Goal: Task Accomplishment & Management: Manage account settings

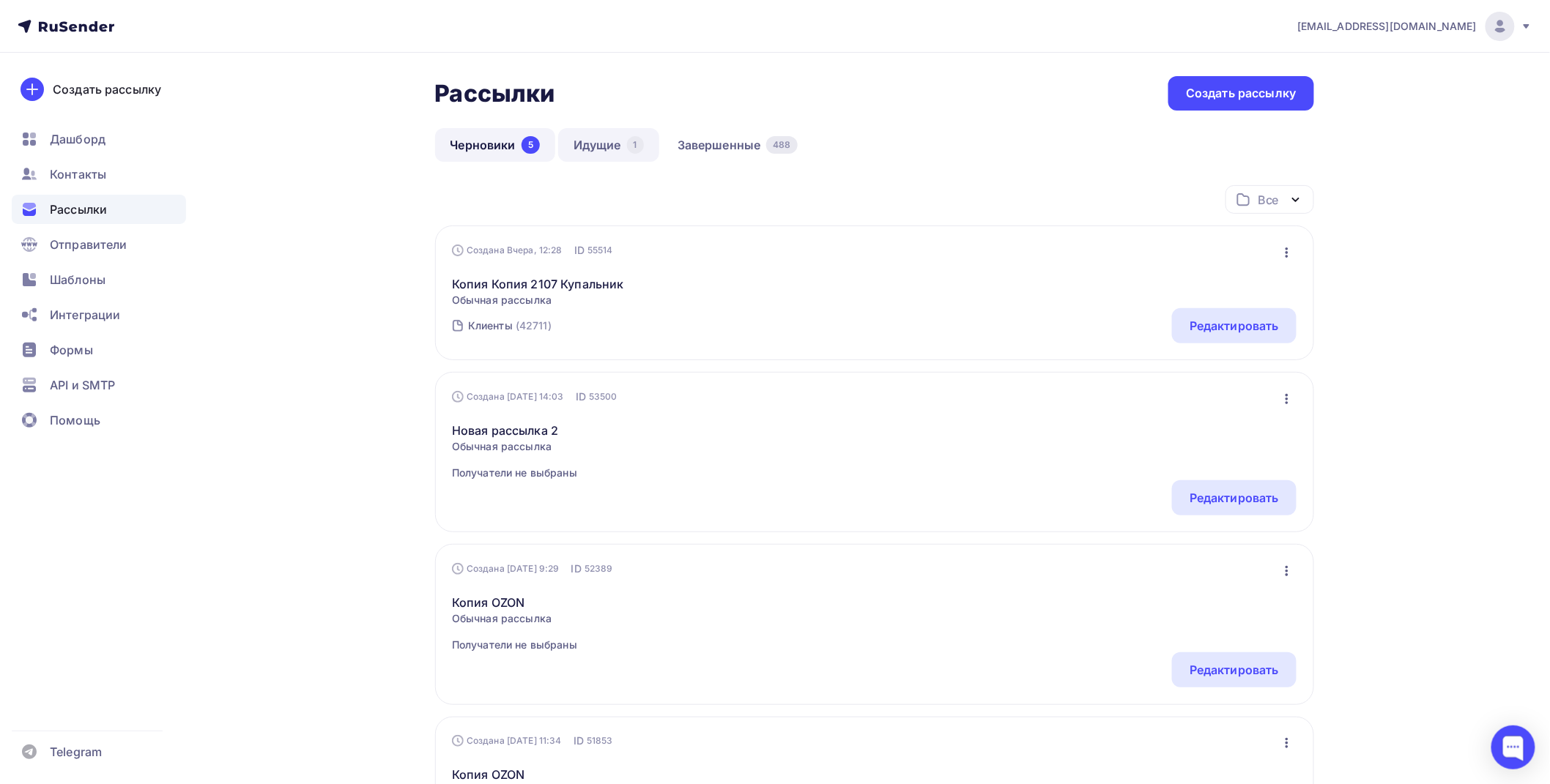
click at [612, 136] on link "Идущие 1" at bounding box center [609, 145] width 101 height 34
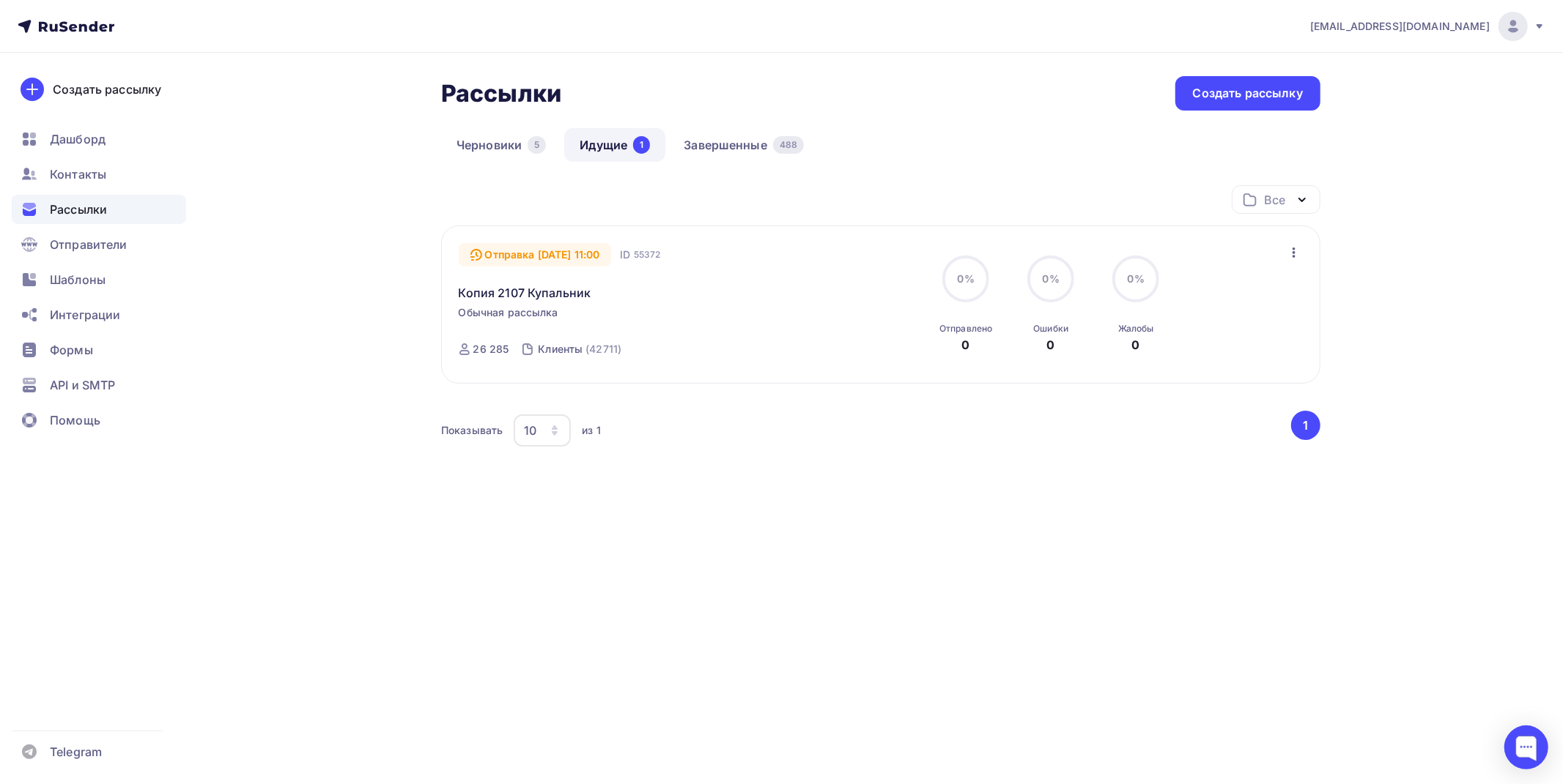
click at [1300, 249] on icon "button" at bounding box center [1294, 252] width 18 height 18
click at [1229, 295] on div "Изменить время отправки" at bounding box center [1209, 290] width 186 height 18
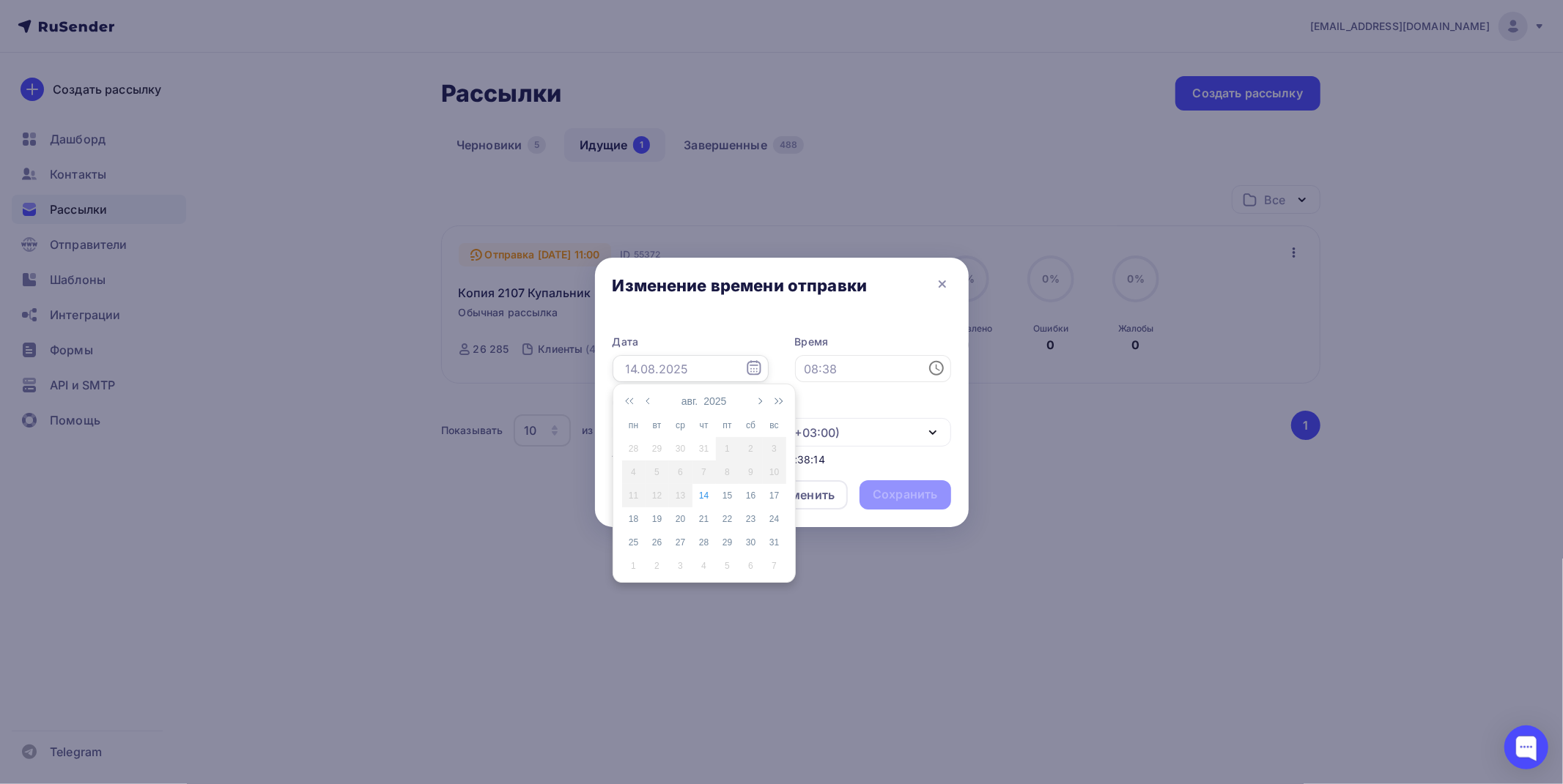
click at [743, 372] on input "text" at bounding box center [691, 369] width 156 height 28
click at [757, 492] on div "16" at bounding box center [751, 496] width 23 height 13
type input "[DATE]"
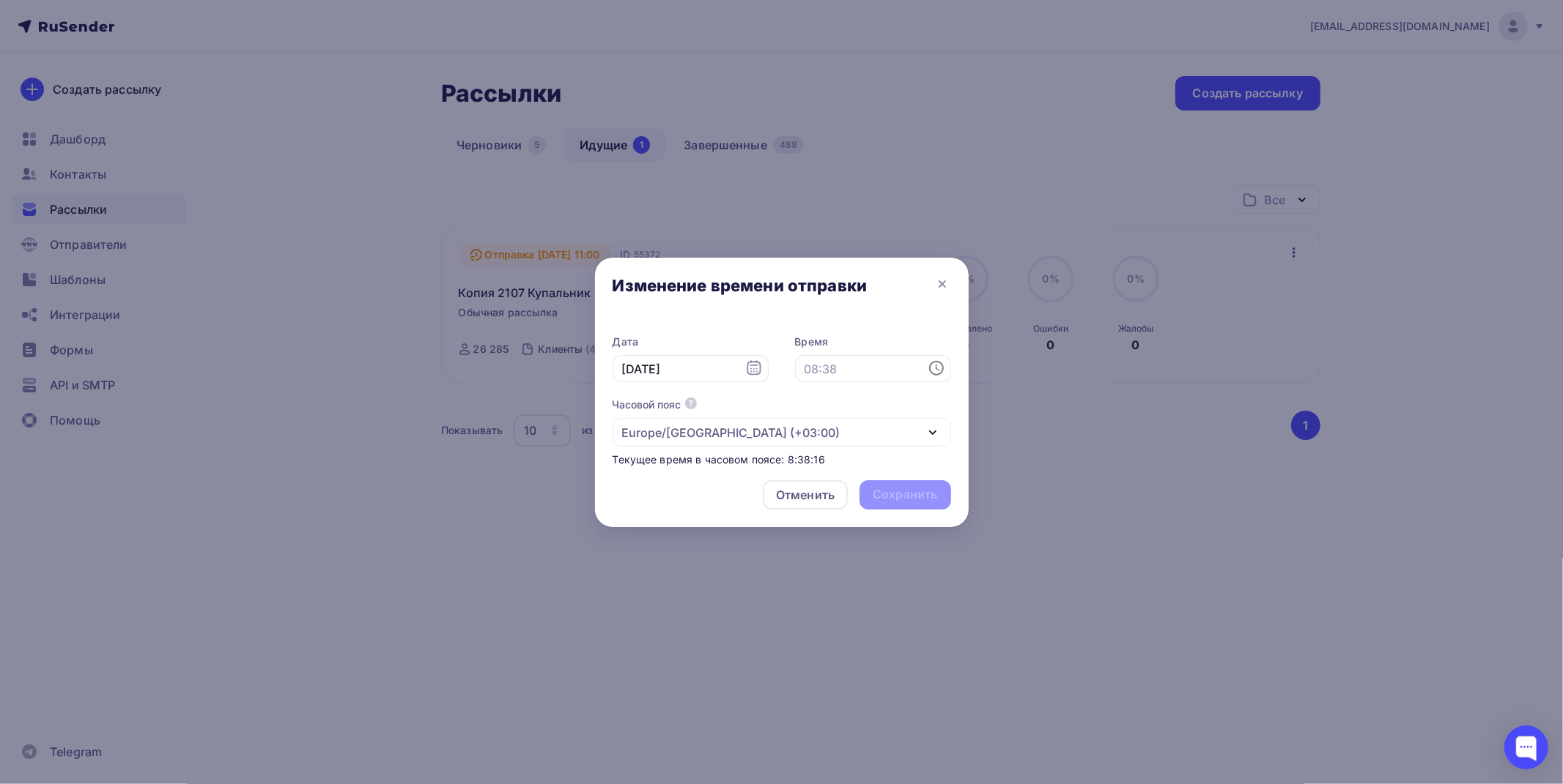
click at [916, 503] on div "Отменить Сохранить" at bounding box center [782, 498] width 374 height 59
click at [941, 368] on icon at bounding box center [936, 368] width 18 height 18
click at [832, 414] on li "11" at bounding box center [833, 410] width 77 height 23
type input "11:00"
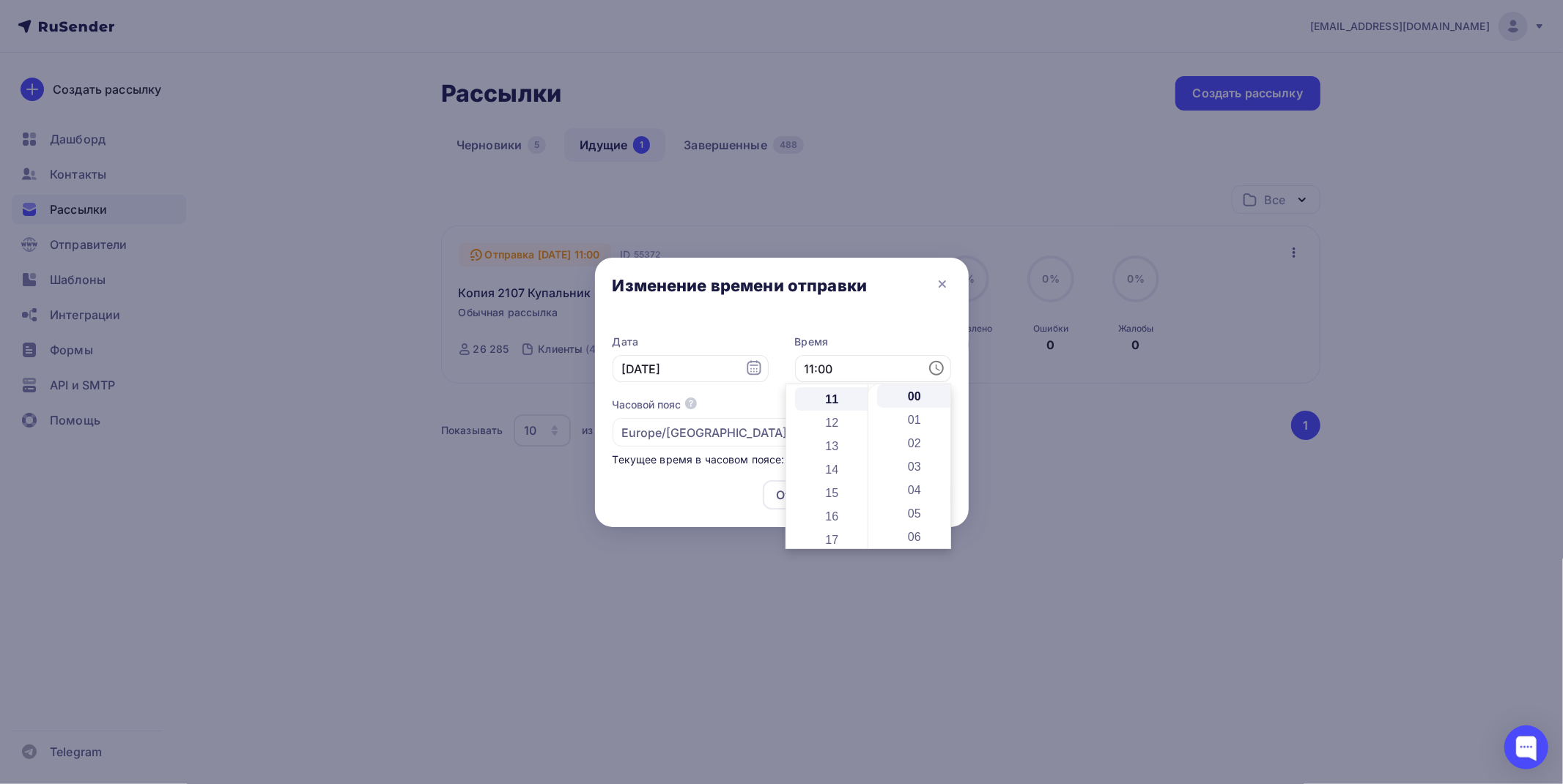
scroll to position [257, 0]
click at [704, 492] on div "Отменить Сохранить" at bounding box center [782, 498] width 374 height 59
click at [904, 501] on div "Сохранить" at bounding box center [905, 494] width 65 height 17
